Goal: Navigation & Orientation: Understand site structure

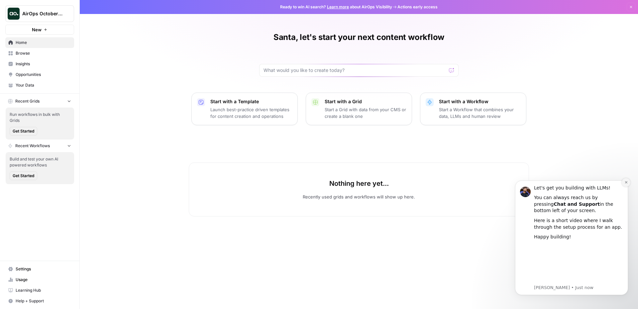
click at [626, 182] on icon "Dismiss notification" at bounding box center [627, 182] width 4 height 4
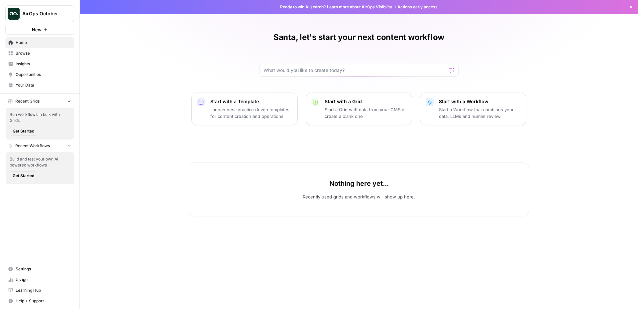
drag, startPoint x: 39, startPoint y: 46, endPoint x: 39, endPoint y: 51, distance: 4.7
click at [39, 46] on link "Home" at bounding box center [39, 42] width 69 height 11
click at [38, 60] on link "Insights" at bounding box center [39, 64] width 69 height 11
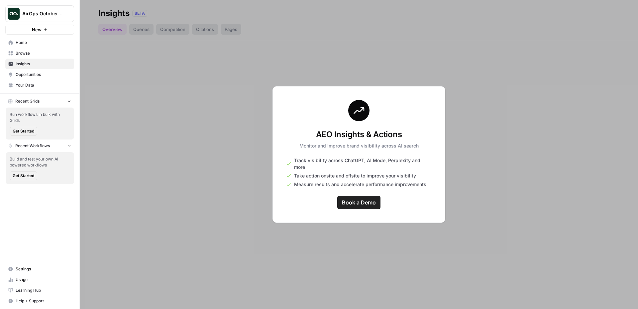
click at [39, 48] on link "Browse" at bounding box center [39, 53] width 69 height 11
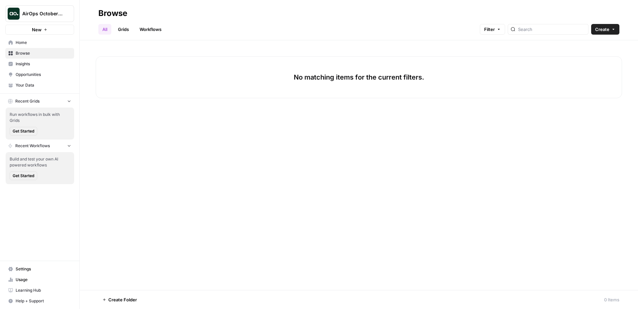
click at [44, 72] on span "Opportunities" at bounding box center [44, 74] width 56 height 6
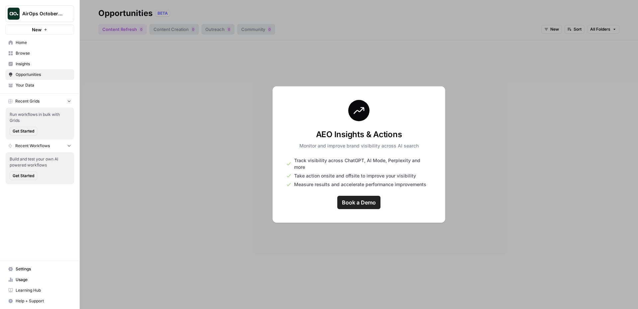
click at [44, 87] on span "Your Data" at bounding box center [44, 85] width 56 height 6
